Goal: Transaction & Acquisition: Purchase product/service

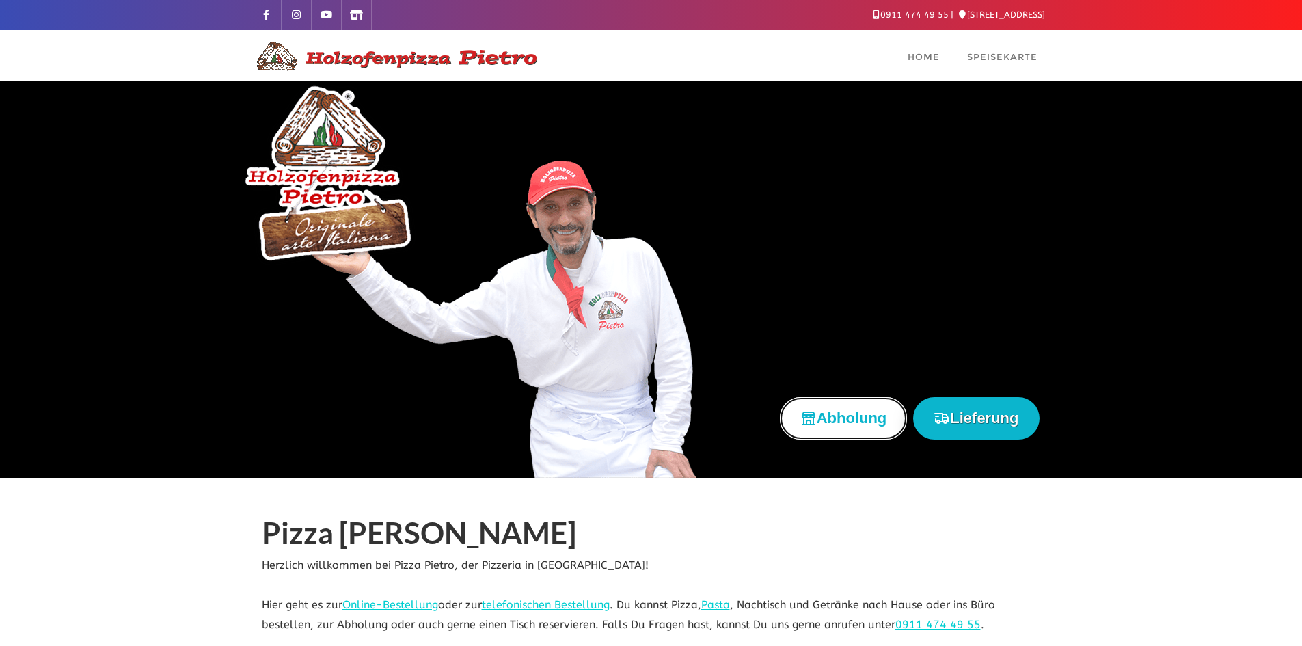
click at [825, 417] on button "Abholung" at bounding box center [844, 418] width 128 height 42
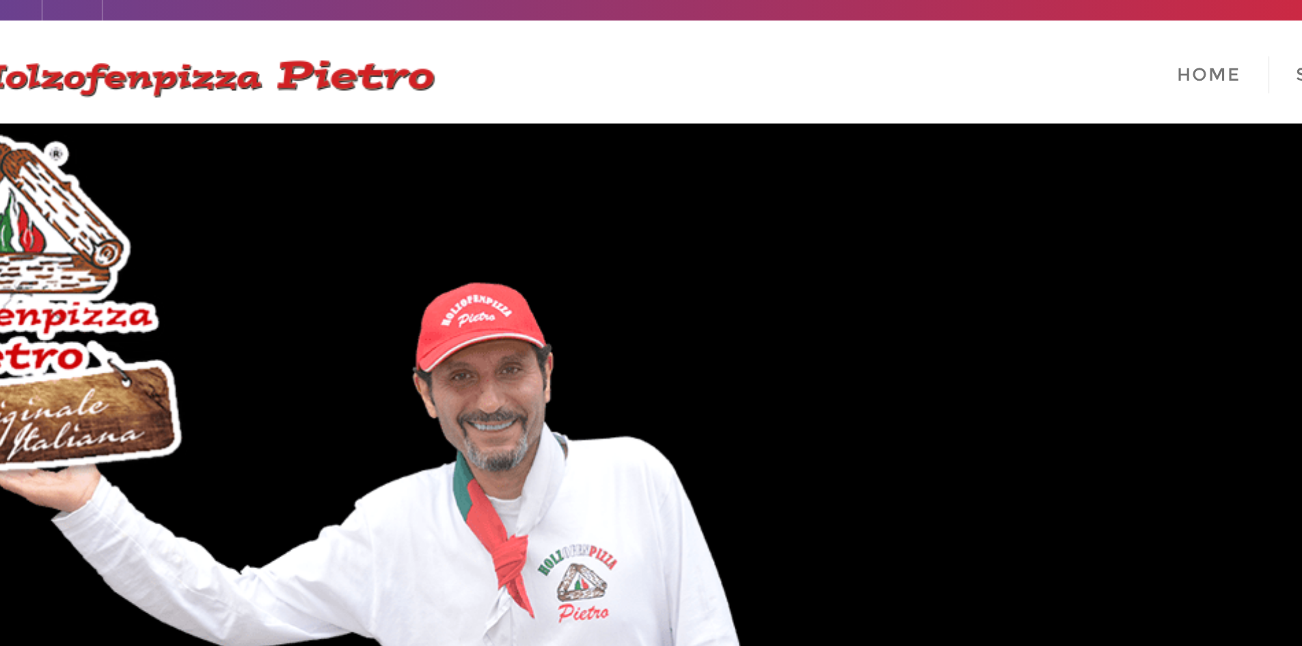
scroll to position [16, 0]
